Goal: Use online tool/utility: Utilize a website feature to perform a specific function

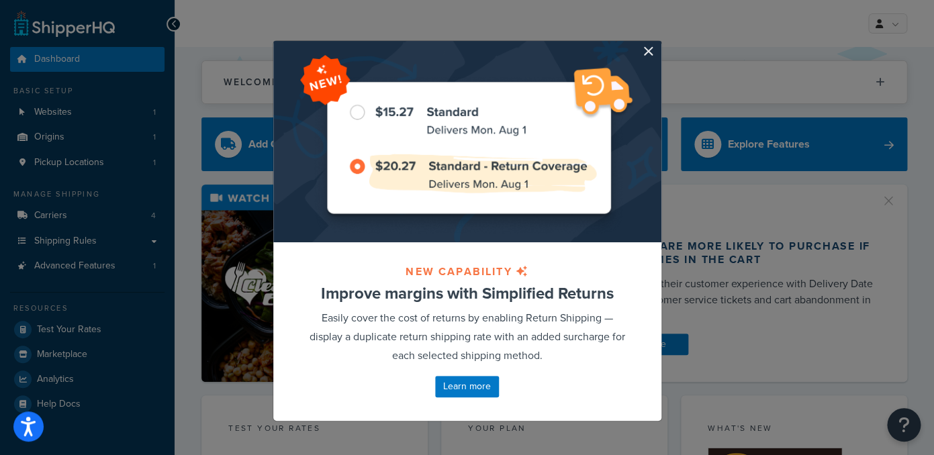
click at [644, 59] on div at bounding box center [467, 142] width 388 height 202
click at [658, 44] on button "button" at bounding box center [659, 42] width 3 height 3
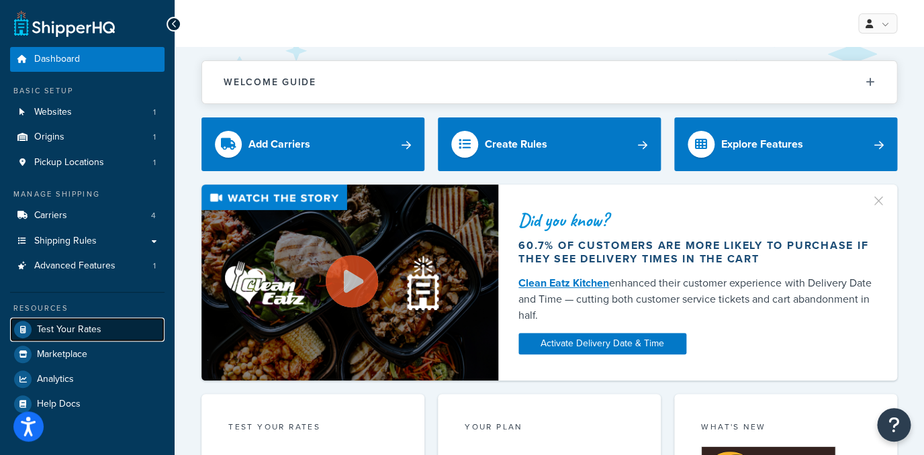
click at [73, 325] on span "Test Your Rates" at bounding box center [69, 329] width 64 height 11
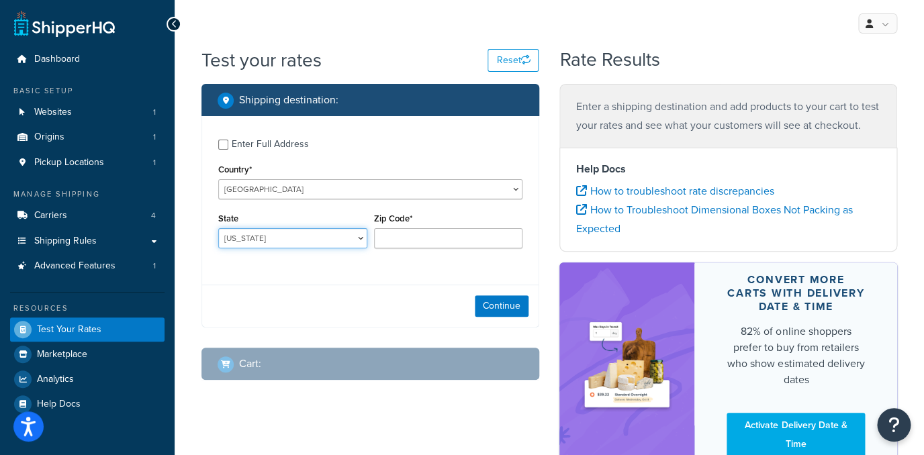
click at [218, 228] on select "Alabama Alaska American Samoa Arizona Arkansas Armed Forces Americas Armed Forc…" at bounding box center [292, 238] width 149 height 20
select select "FL"
click option "Florida" at bounding box center [0, 0] width 0 height 0
click at [420, 253] on div "Zip Code*" at bounding box center [449, 234] width 156 height 49
click at [418, 241] on input "Zip Code*" at bounding box center [448, 238] width 149 height 20
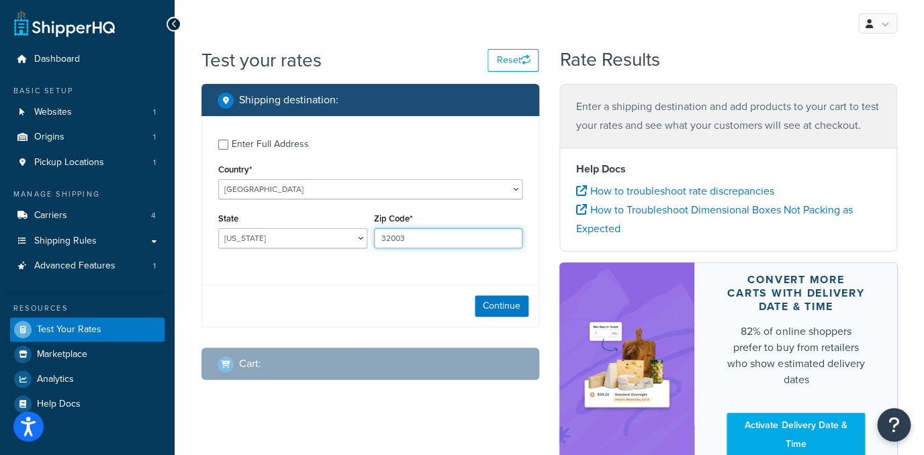
type input "32003"
drag, startPoint x: 474, startPoint y: 304, endPoint x: 482, endPoint y: 306, distance: 9.0
click at [474, 304] on div "Continue" at bounding box center [370, 306] width 337 height 42
click at [485, 306] on button "Continue" at bounding box center [502, 306] width 54 height 21
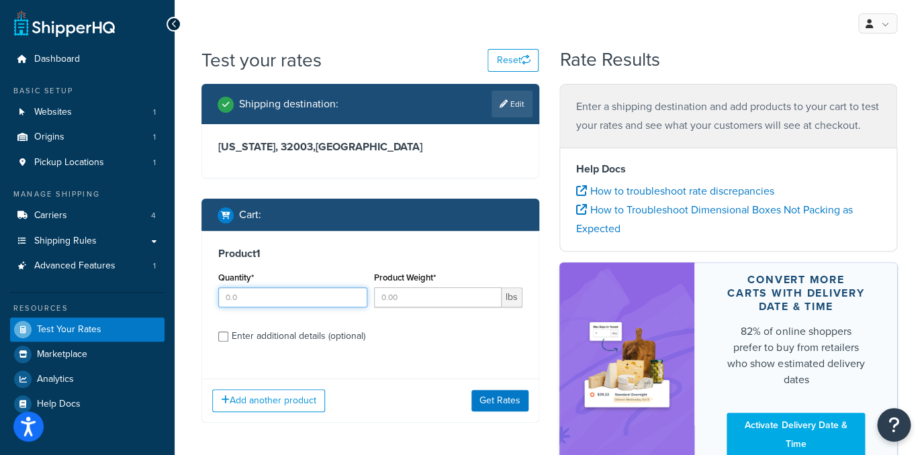
click at [259, 295] on input "Quantity*" at bounding box center [292, 298] width 149 height 20
type input "1"
click at [406, 290] on input "Product Weight*" at bounding box center [438, 298] width 128 height 20
type input "1.6875"
click at [292, 336] on div "Enter additional details (optional)" at bounding box center [299, 336] width 134 height 19
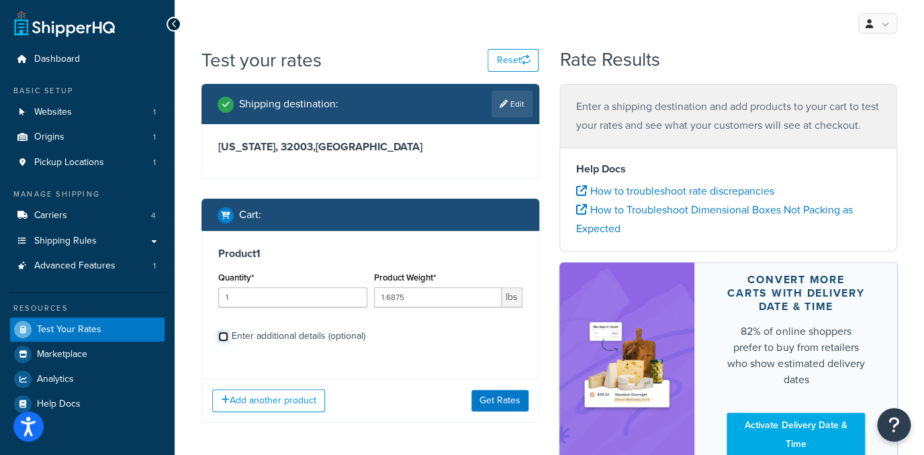
click at [228, 336] on input "Enter additional details (optional)" at bounding box center [223, 337] width 10 height 10
checkbox input "true"
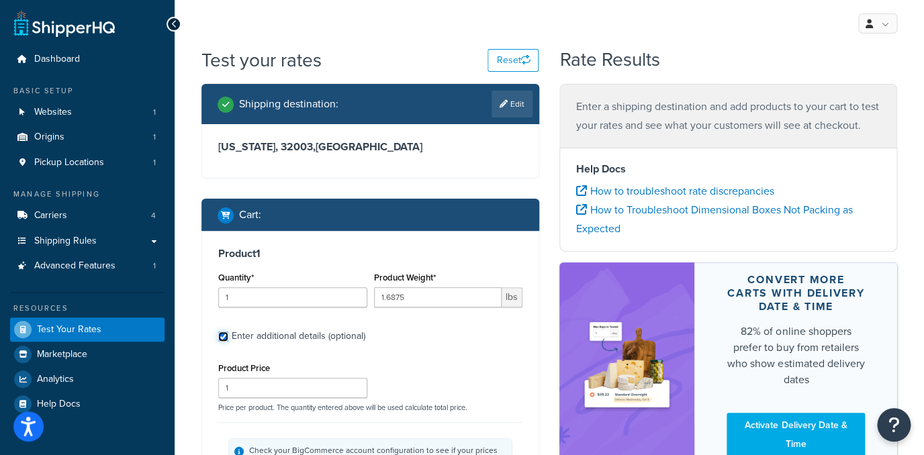
scroll to position [126, 0]
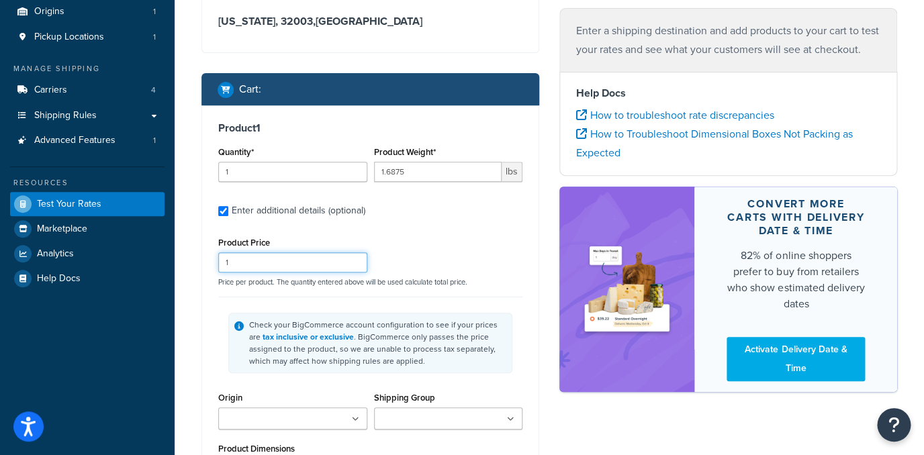
click at [264, 264] on input "1" at bounding box center [292, 263] width 149 height 20
type input "25.5"
click at [479, 281] on p "Price per product. The quantity entered above will be used calculate total pric…" at bounding box center [370, 281] width 311 height 9
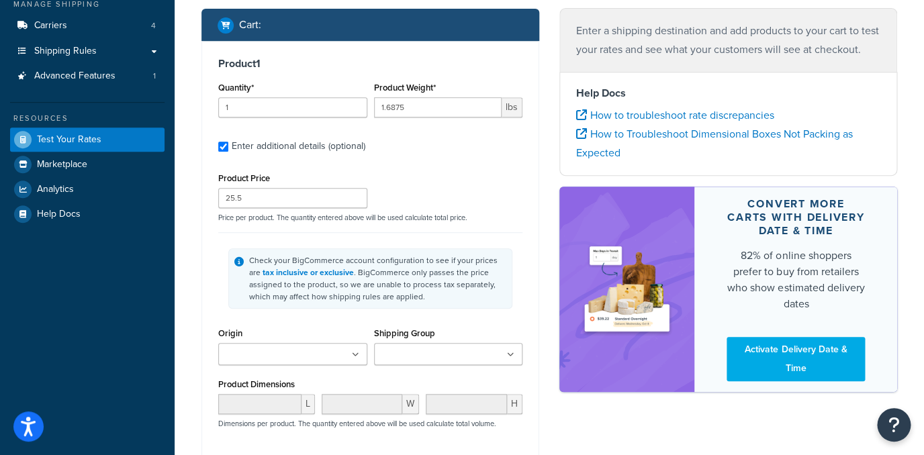
scroll to position [265, 0]
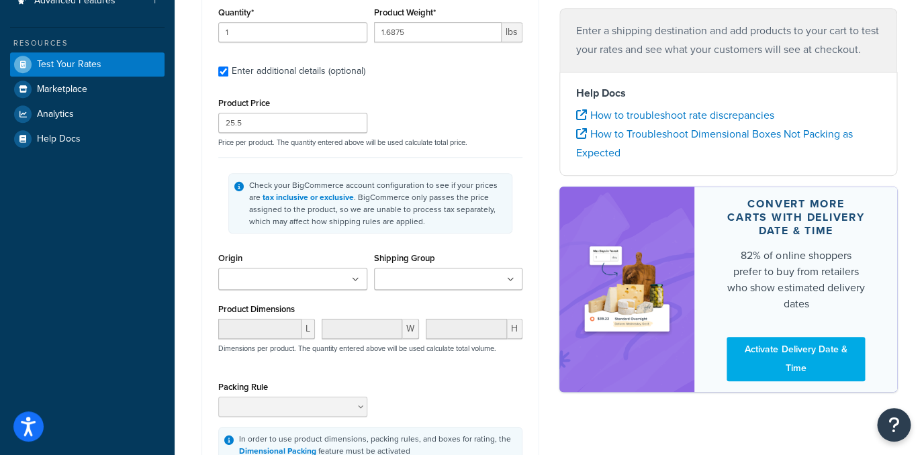
click at [405, 268] on div "Shipping Group Fragile Products FROZEN Summer Products Winter Products" at bounding box center [448, 269] width 149 height 41
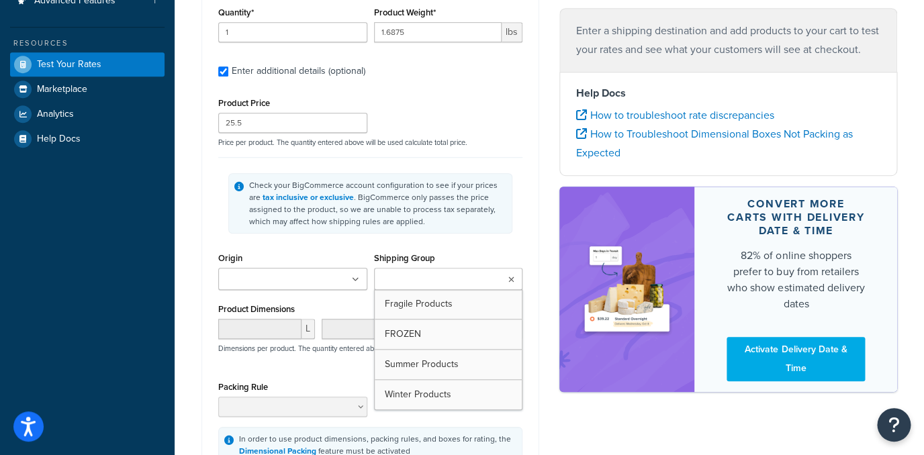
click at [408, 273] on ul at bounding box center [448, 279] width 149 height 22
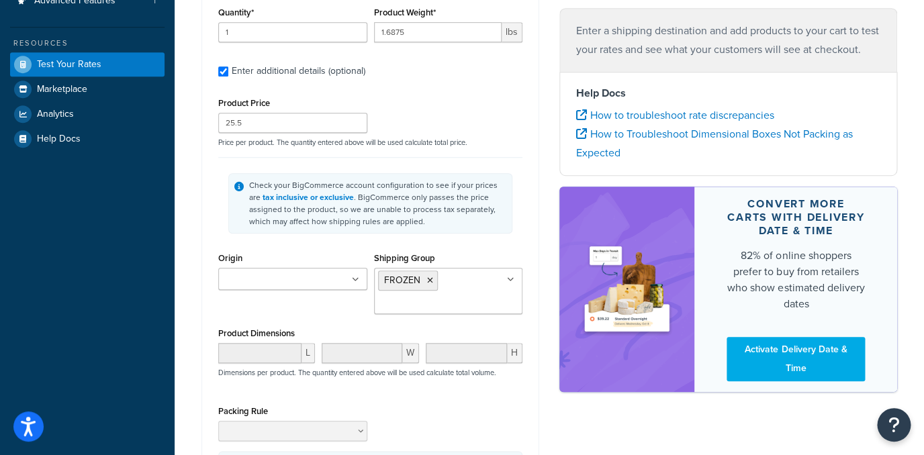
click at [513, 171] on div "Check your BigCommerce account configuration to see if your prices are tax incl…" at bounding box center [370, 203] width 304 height 92
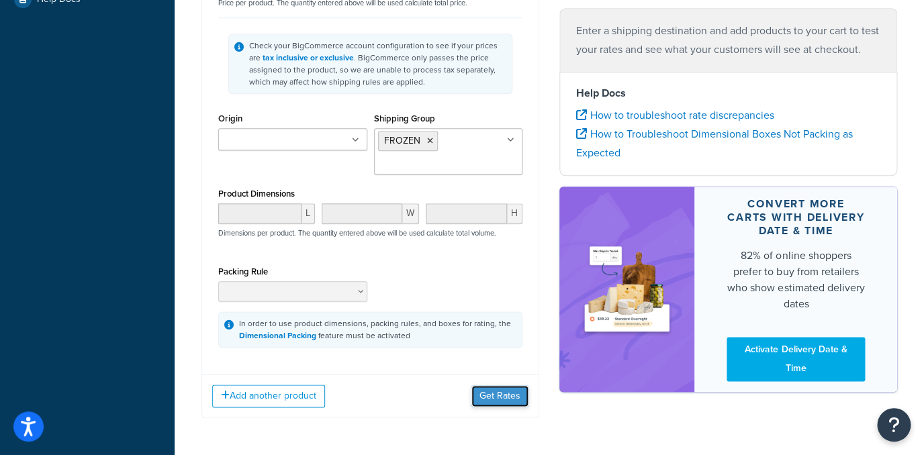
click at [494, 396] on button "Get Rates" at bounding box center [500, 396] width 57 height 21
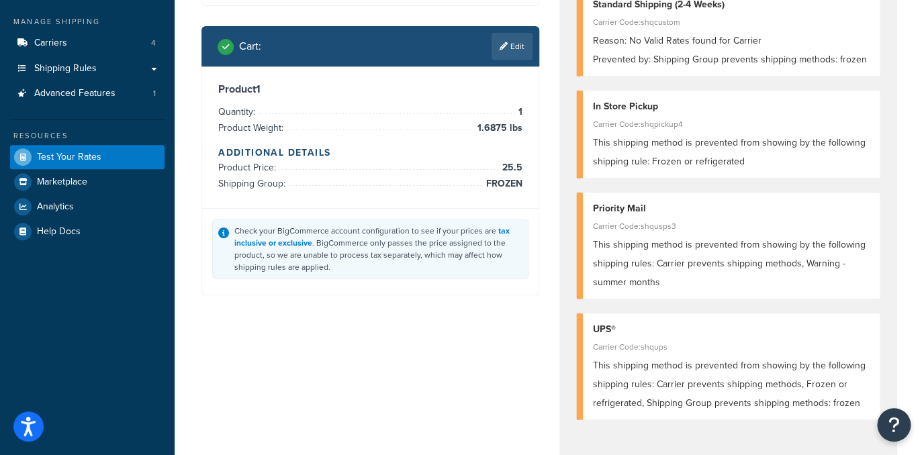
scroll to position [186, 0]
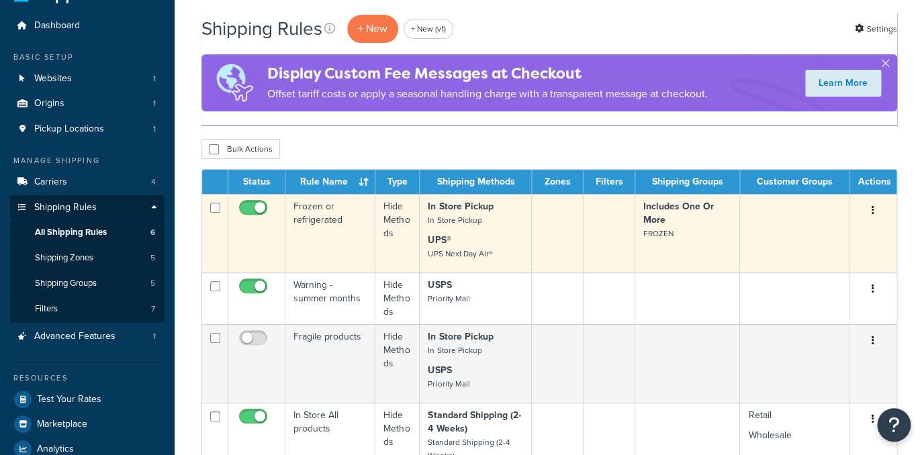
scroll to position [54, 0]
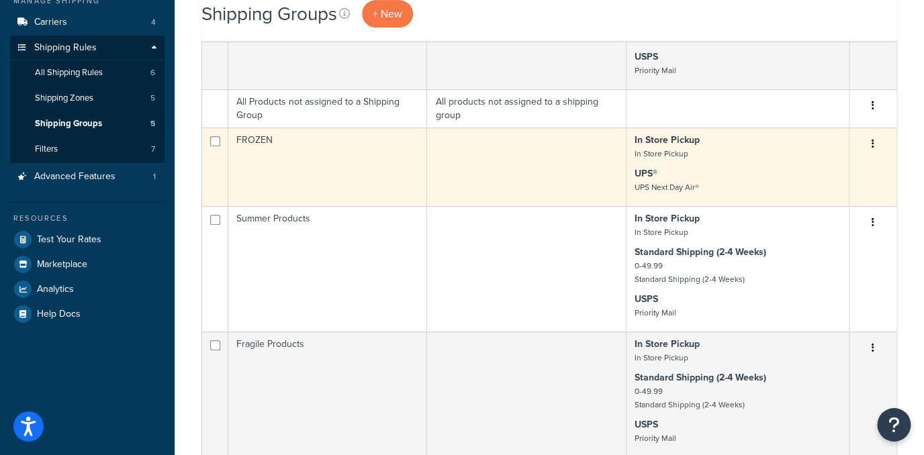
scroll to position [193, 0]
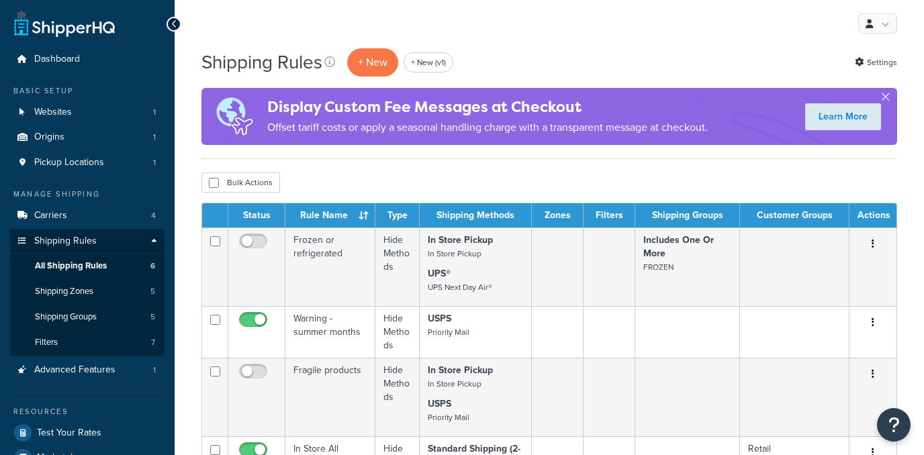
scroll to position [54, 0]
